Goal: Task Accomplishment & Management: Complete application form

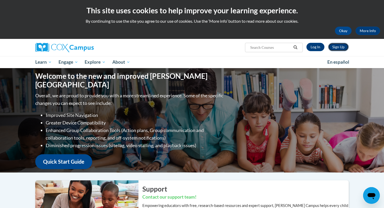
click at [344, 48] on link "Sign Up" at bounding box center [338, 47] width 21 height 8
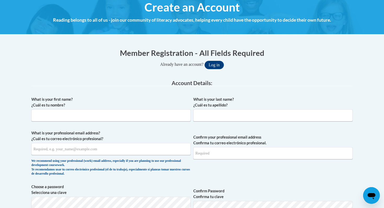
scroll to position [65, 0]
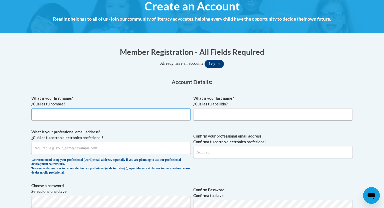
click at [98, 115] on input "What is your first name? ¿Cuál es tu nombre?" at bounding box center [110, 114] width 159 height 12
type input "[PERSON_NAME]"
type input "Dunn"
type input "[EMAIL_ADDRESS][DOMAIN_NAME]"
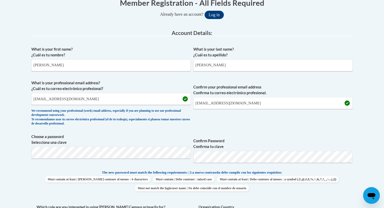
scroll to position [233, 0]
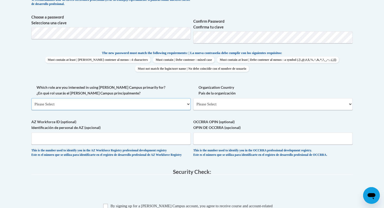
click at [111, 104] on select "Please Select College/University | Colegio/Universidad Community/Nonprofit Part…" at bounding box center [110, 104] width 159 height 12
select select "fbf2d438-af2f-41f8-98f1-81c410e29de3"
click at [31, 98] on select "Please Select College/University | Colegio/Universidad Community/Nonprofit Part…" at bounding box center [110, 104] width 159 height 12
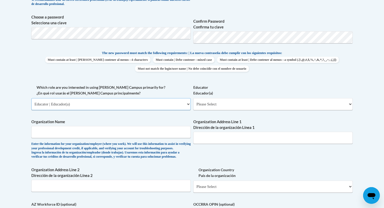
click at [110, 105] on select "Please Select College/University | Colegio/Universidad Community/Nonprofit Part…" at bounding box center [110, 104] width 159 height 12
click at [31, 98] on select "Please Select College/University | Colegio/Universidad Community/Nonprofit Part…" at bounding box center [110, 104] width 159 height 12
click at [200, 106] on select "Please Select Early Learning/Daycare Teacher/Family Home Care Provider | Maestr…" at bounding box center [272, 104] width 159 height 12
select select "11a86997-7122-4e2e-80c7-11975180ece4"
click at [193, 98] on select "Please Select Early Learning/Daycare Teacher/Family Home Care Provider | Maestr…" at bounding box center [272, 104] width 159 height 12
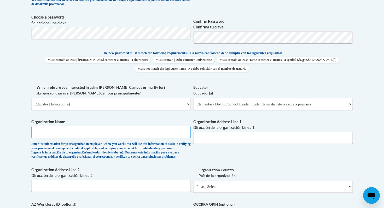
click at [101, 136] on input "Organization Name" at bounding box center [110, 132] width 159 height 12
type input "City Schools of Decatur"
click at [220, 143] on input "Organization Address Line 1 Dirección de la organización Línea 1" at bounding box center [272, 138] width 159 height 12
type input "125 Electric Ave"
click at [207, 156] on div "What is your first name? ¿Cuál es tu nombre? Jennifer What is your last name? ¿…" at bounding box center [191, 84] width 321 height 321
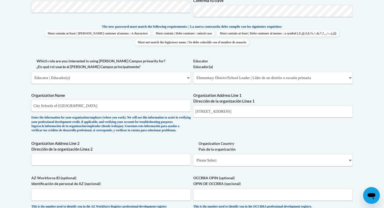
scroll to position [277, 0]
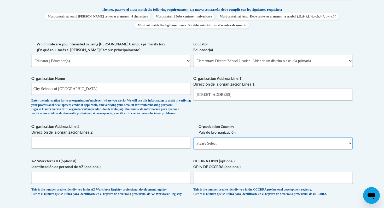
click at [214, 149] on select "Please Select United States | Estados Unidos Outside of the United States | Fue…" at bounding box center [272, 143] width 159 height 12
select select "ad49bcad-a171-4b2e-b99c-48b446064914"
click at [193, 146] on select "Please Select United States | Estados Unidos Outside of the United States | Fue…" at bounding box center [272, 143] width 159 height 12
select select
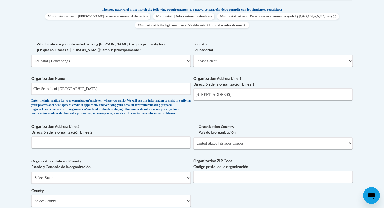
click at [197, 131] on div "What is your first name? ¿Cuál es tu nombre? Jennifer What is your last name? ¿…" at bounding box center [191, 70] width 321 height 379
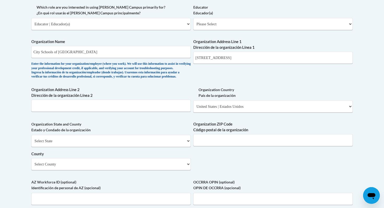
scroll to position [322, 0]
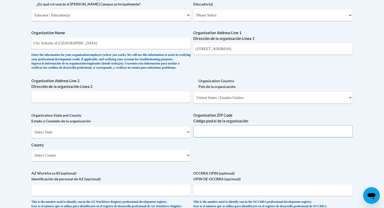
click at [205, 137] on input "Organization ZIP Code Código postal de la organización" at bounding box center [272, 131] width 159 height 12
type input "30030"
click at [203, 158] on div "What is your first name? ¿Cuál es tu nombre? Jennifer What is your last name? ¿…" at bounding box center [191, 24] width 321 height 379
click at [171, 161] on select "Select County Appling Atkinson Bacon Baker Baldwin Banks Barrow Bartow Ben Hill…" at bounding box center [110, 155] width 159 height 12
select select "DeKalb"
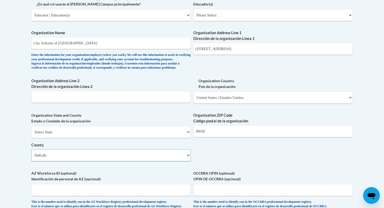
click at [31, 158] on select "Select County Appling Atkinson Bacon Baker Baldwin Banks Barrow Bartow Ben Hill…" at bounding box center [110, 155] width 159 height 12
click at [217, 162] on div "What is your first name? ¿Cuál es tu nombre? Jennifer What is your last name? ¿…" at bounding box center [191, 24] width 321 height 379
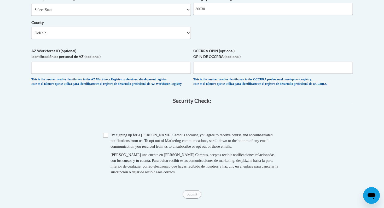
scroll to position [449, 0]
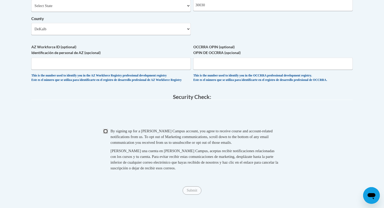
click at [107, 134] on input "Checkbox" at bounding box center [105, 131] width 5 height 5
checkbox input "true"
click at [193, 195] on input "Submit" at bounding box center [191, 190] width 19 height 8
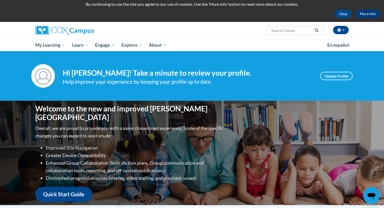
scroll to position [10, 0]
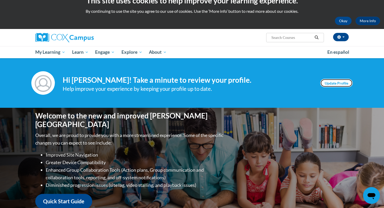
click at [327, 86] on link "Update Profile" at bounding box center [336, 83] width 32 height 8
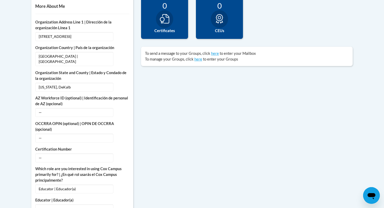
scroll to position [193, 0]
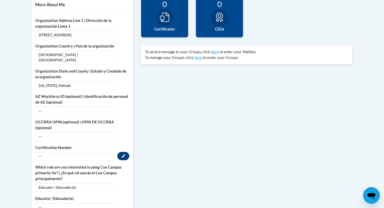
click at [66, 152] on span "—" at bounding box center [74, 156] width 78 height 9
click at [123, 154] on icon "Custom profile fields" at bounding box center [123, 156] width 4 height 4
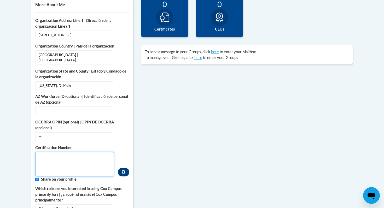
click at [87, 154] on textarea "Custom profile fields" at bounding box center [74, 164] width 79 height 25
paste textarea "644901"
type textarea "644901"
click at [123, 170] on icon "Custom profile fields" at bounding box center [123, 172] width 3 height 4
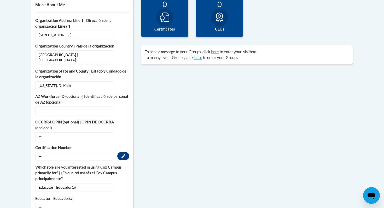
click at [75, 153] on span "—" at bounding box center [74, 156] width 78 height 9
click at [125, 152] on button "Edit" at bounding box center [123, 156] width 12 height 8
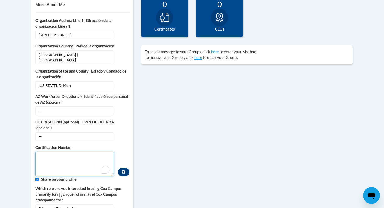
click at [60, 153] on textarea "To enrich screen reader interactions, please activate Accessibility in Grammarl…" at bounding box center [74, 164] width 79 height 25
paste textarea "644901"
type textarea "644901"
click at [37, 178] on input "Custom profile fields" at bounding box center [36, 179] width 3 height 3
checkbox input "false"
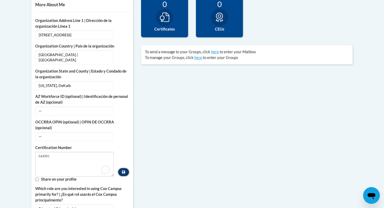
click at [121, 168] on button "Custom profile fields" at bounding box center [123, 172] width 11 height 9
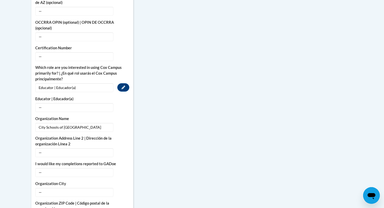
scroll to position [294, 0]
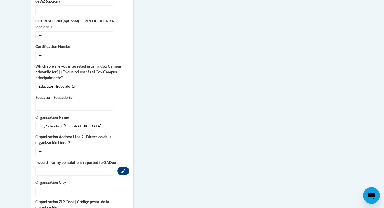
click at [81, 167] on span "—" at bounding box center [74, 171] width 78 height 9
click at [123, 169] on icon "Custom profile fields" at bounding box center [123, 171] width 4 height 4
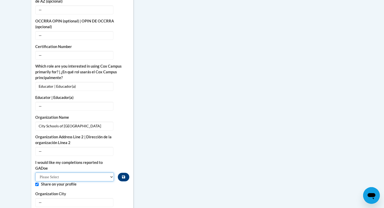
click at [79, 173] on select "Please Select Yes No" at bounding box center [74, 177] width 79 height 9
select select "603ba6f8-c7dd-435b-84cd-d4c8cfb77024"
click at [35, 173] on select "Please Select Yes No" at bounding box center [74, 177] width 79 height 9
click at [120, 173] on button "Custom profile fields" at bounding box center [123, 177] width 11 height 9
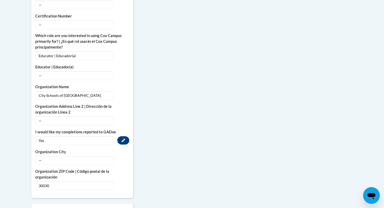
scroll to position [331, 0]
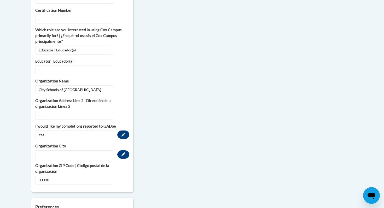
click at [73, 151] on span "—" at bounding box center [74, 154] width 78 height 9
click at [121, 152] on icon "Custom profile fields" at bounding box center [123, 154] width 4 height 4
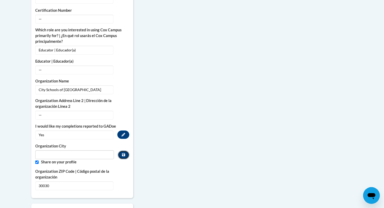
click at [121, 151] on button "Custom profile fields" at bounding box center [123, 155] width 11 height 9
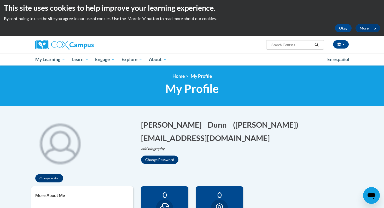
scroll to position [0, 0]
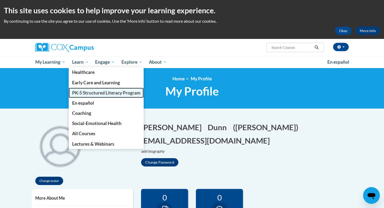
click at [82, 90] on link "PK-5 Structured Literacy Program" at bounding box center [106, 93] width 75 height 10
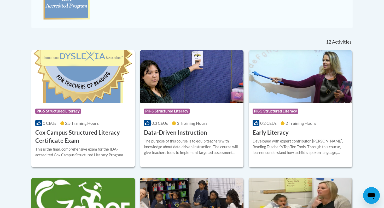
scroll to position [191, 0]
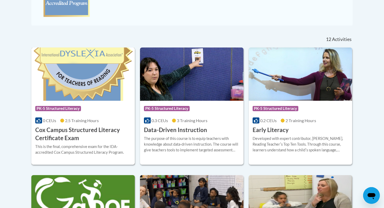
click at [111, 133] on h3 "Cox Campus Structured Literacy Certificate Exam" at bounding box center [83, 134] width 96 height 16
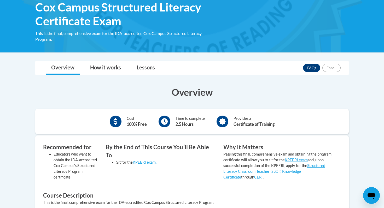
scroll to position [85, 0]
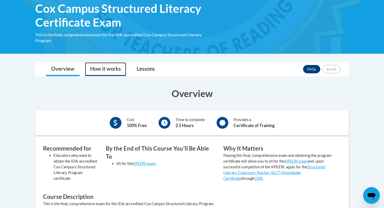
click at [109, 68] on link "How it works" at bounding box center [105, 69] width 41 height 14
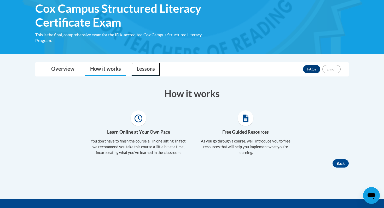
click at [147, 69] on link "Lessons" at bounding box center [145, 69] width 29 height 14
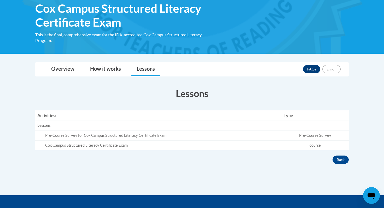
click at [153, 135] on div "Pre-Course Survey for Cox Campus Structured Literacy Certificate Exam" at bounding box center [162, 135] width 234 height 5
click at [142, 143] on div "Cox Campus Structured Literacy Certificate Exam" at bounding box center [162, 145] width 234 height 5
click at [67, 70] on link "Overview" at bounding box center [63, 69] width 34 height 14
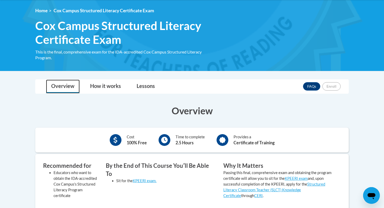
scroll to position [0, 0]
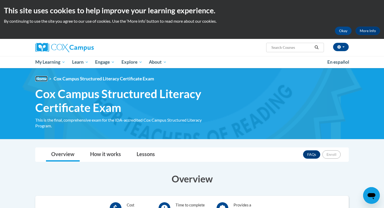
click at [40, 79] on link "Home" at bounding box center [41, 78] width 12 height 5
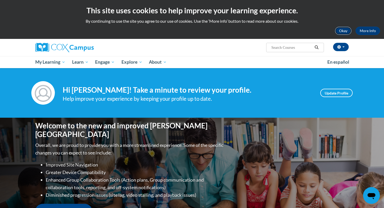
click at [342, 34] on button "Okay" at bounding box center [343, 31] width 17 height 8
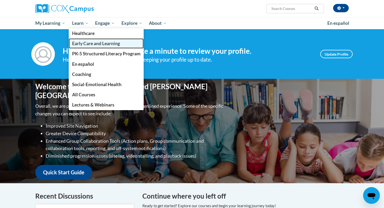
click at [82, 45] on span "Early Care and Learning" at bounding box center [96, 43] width 48 height 5
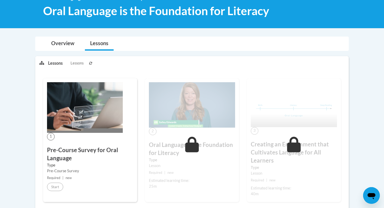
scroll to position [81, 0]
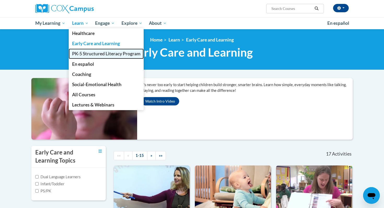
click at [85, 54] on span "PK-5 Structured Literacy Program" at bounding box center [106, 53] width 68 height 5
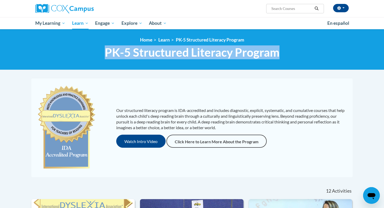
drag, startPoint x: 281, startPoint y: 52, endPoint x: 99, endPoint y: 55, distance: 182.0
click at [99, 55] on h1 "PK-5 Structured Literacy Program PK-5 Structured Literacy Program" at bounding box center [191, 52] width 321 height 14
copy span "PK-5 Structured Literacy Program"
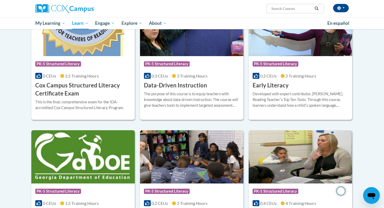
scroll to position [189, 0]
